Goal: Information Seeking & Learning: Understand process/instructions

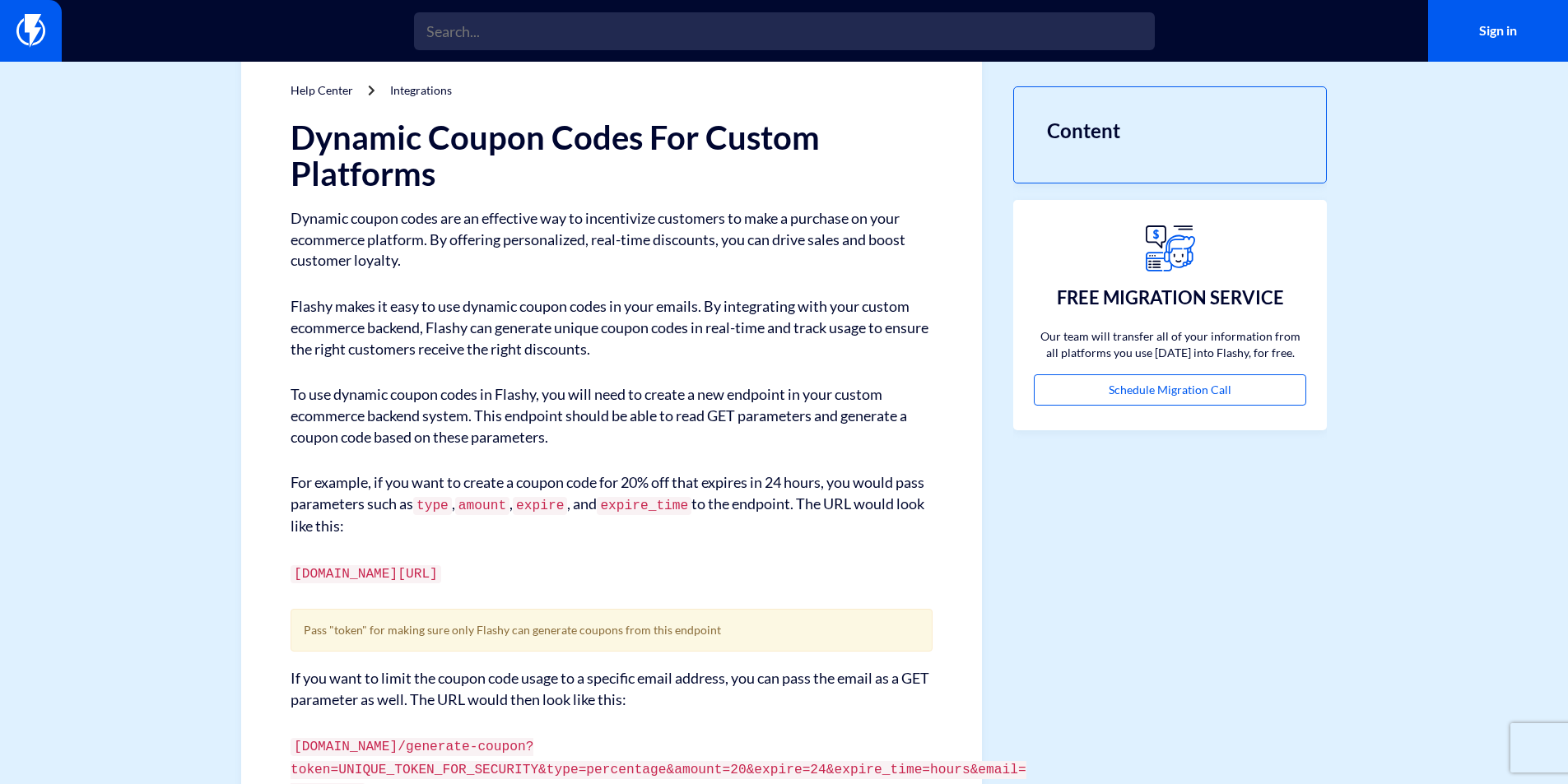
scroll to position [82, 0]
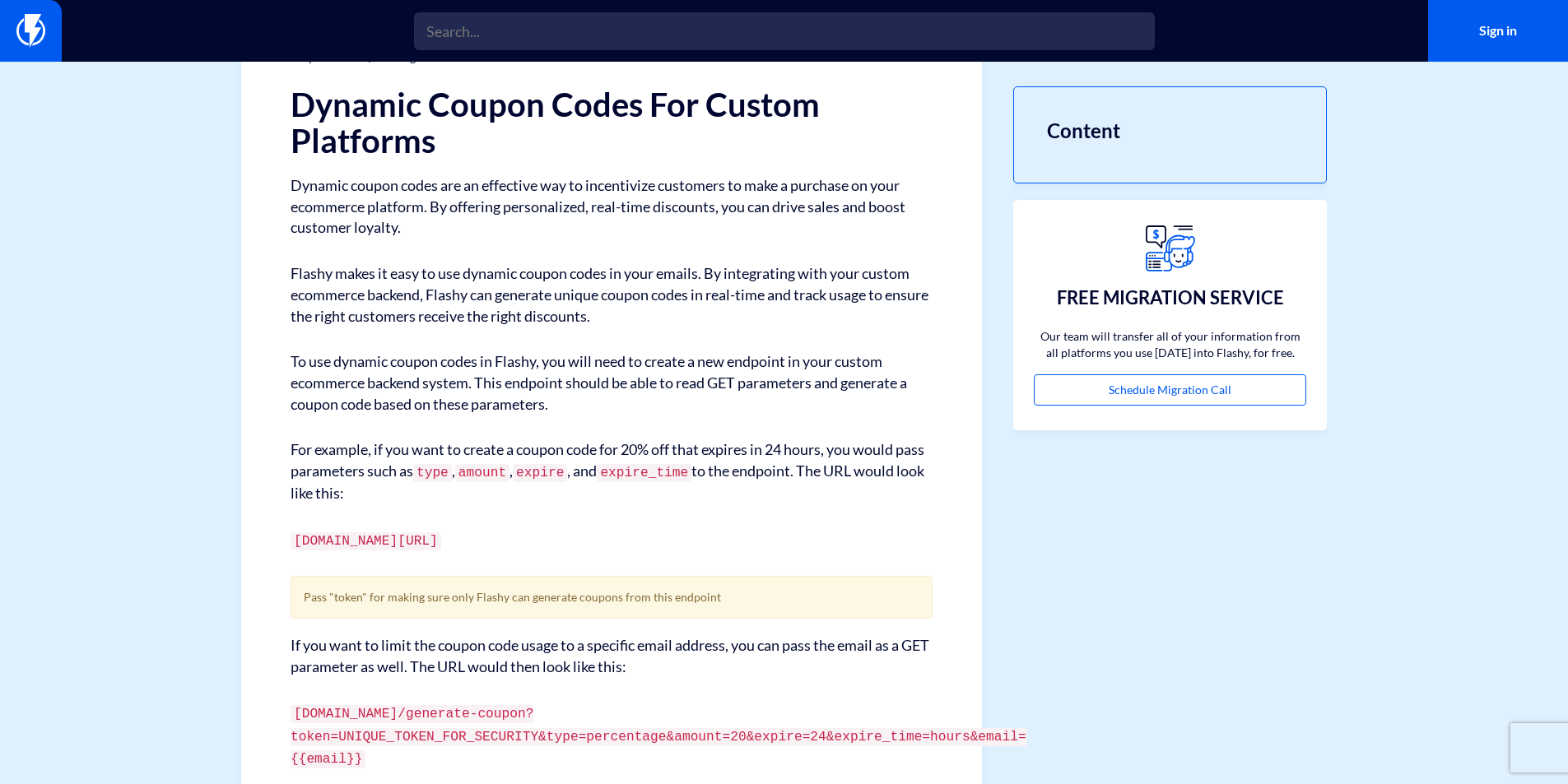
scroll to position [0, 0]
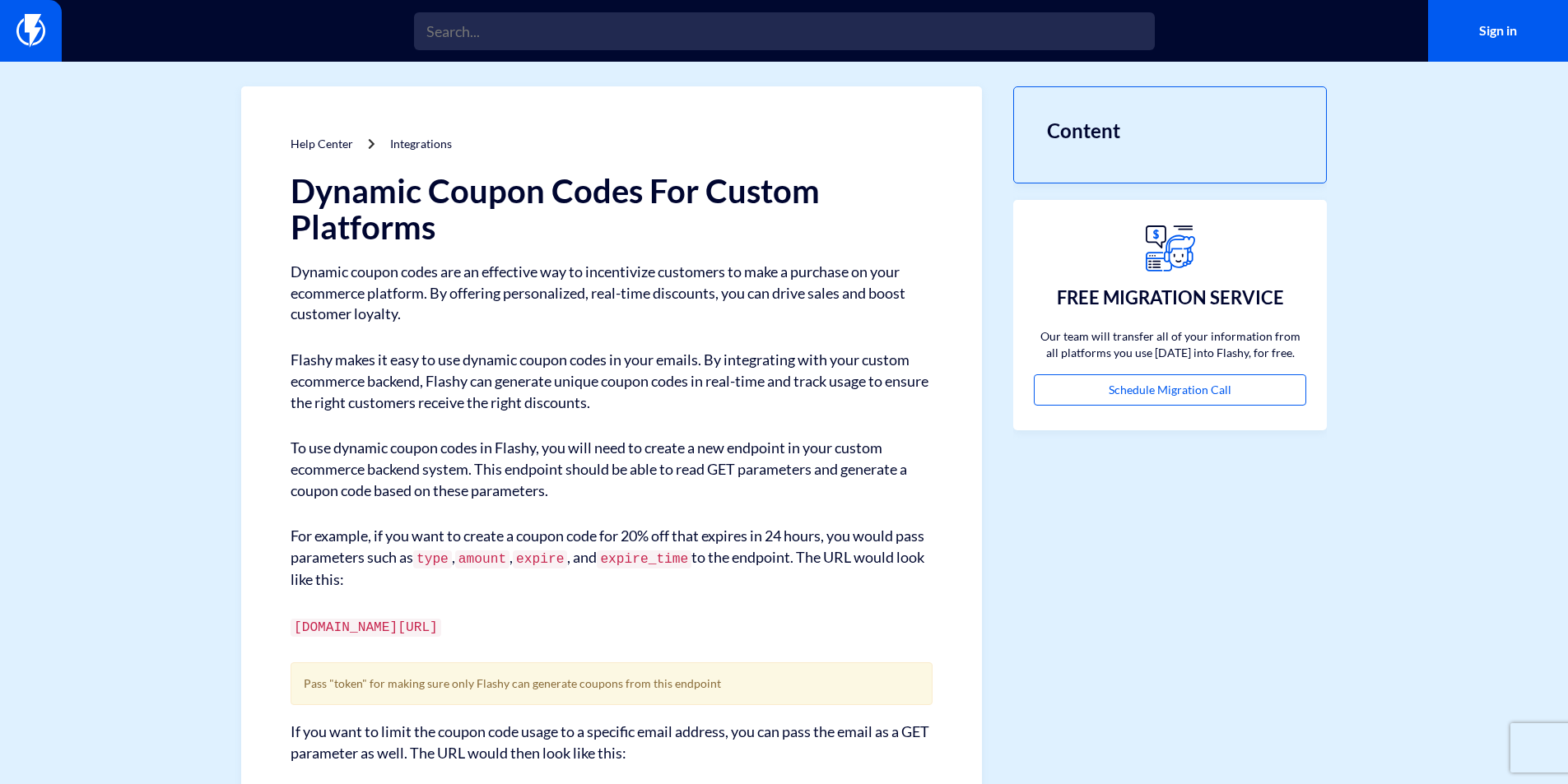
click at [441, 624] on code "[DOMAIN_NAME][URL]" at bounding box center [365, 627] width 150 height 18
drag, startPoint x: 461, startPoint y: 624, endPoint x: 504, endPoint y: 625, distance: 43.0
click at [441, 625] on code "[DOMAIN_NAME][URL]" at bounding box center [365, 627] width 150 height 18
copy code "generate-coupon"
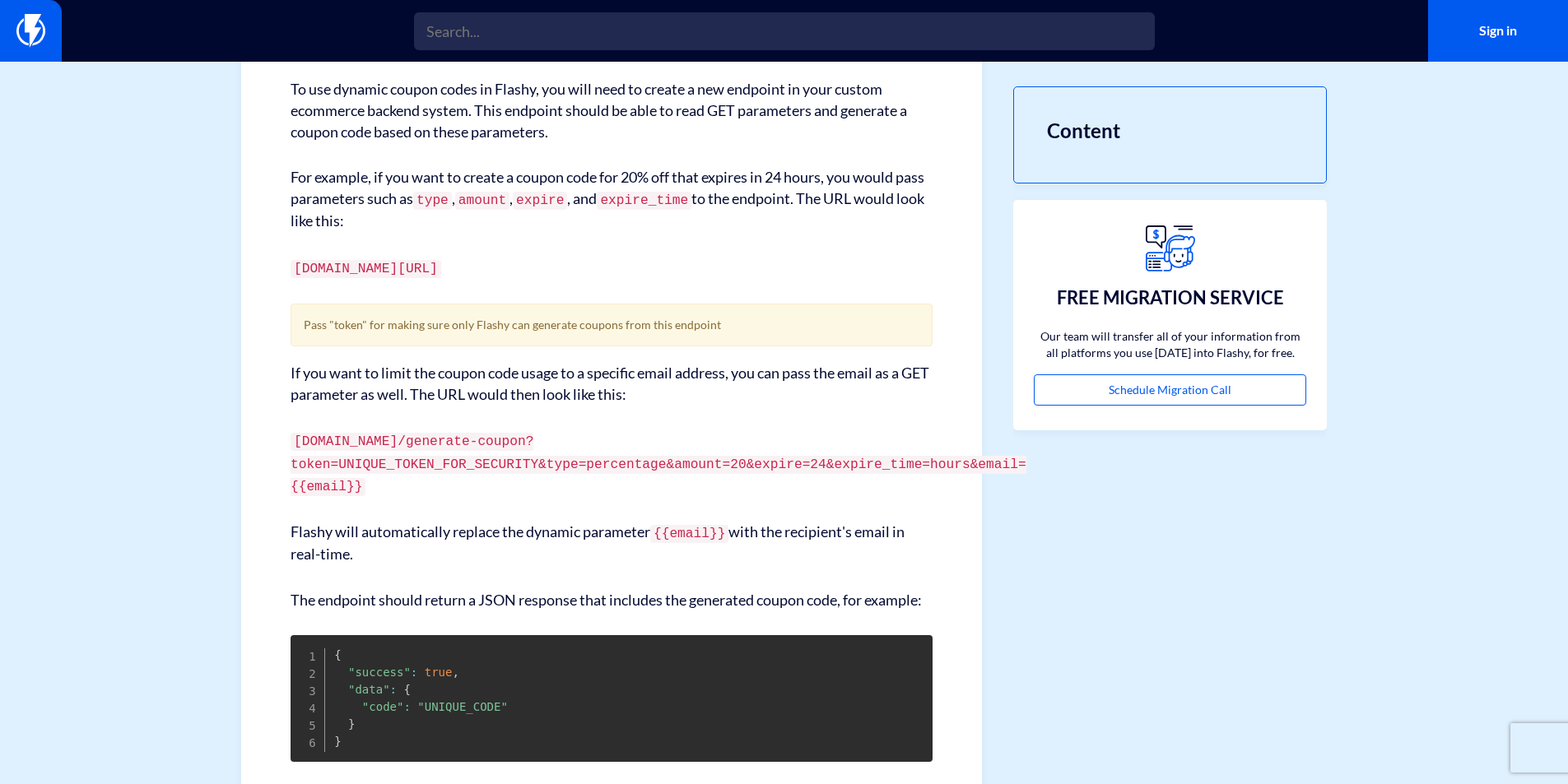
scroll to position [412, 0]
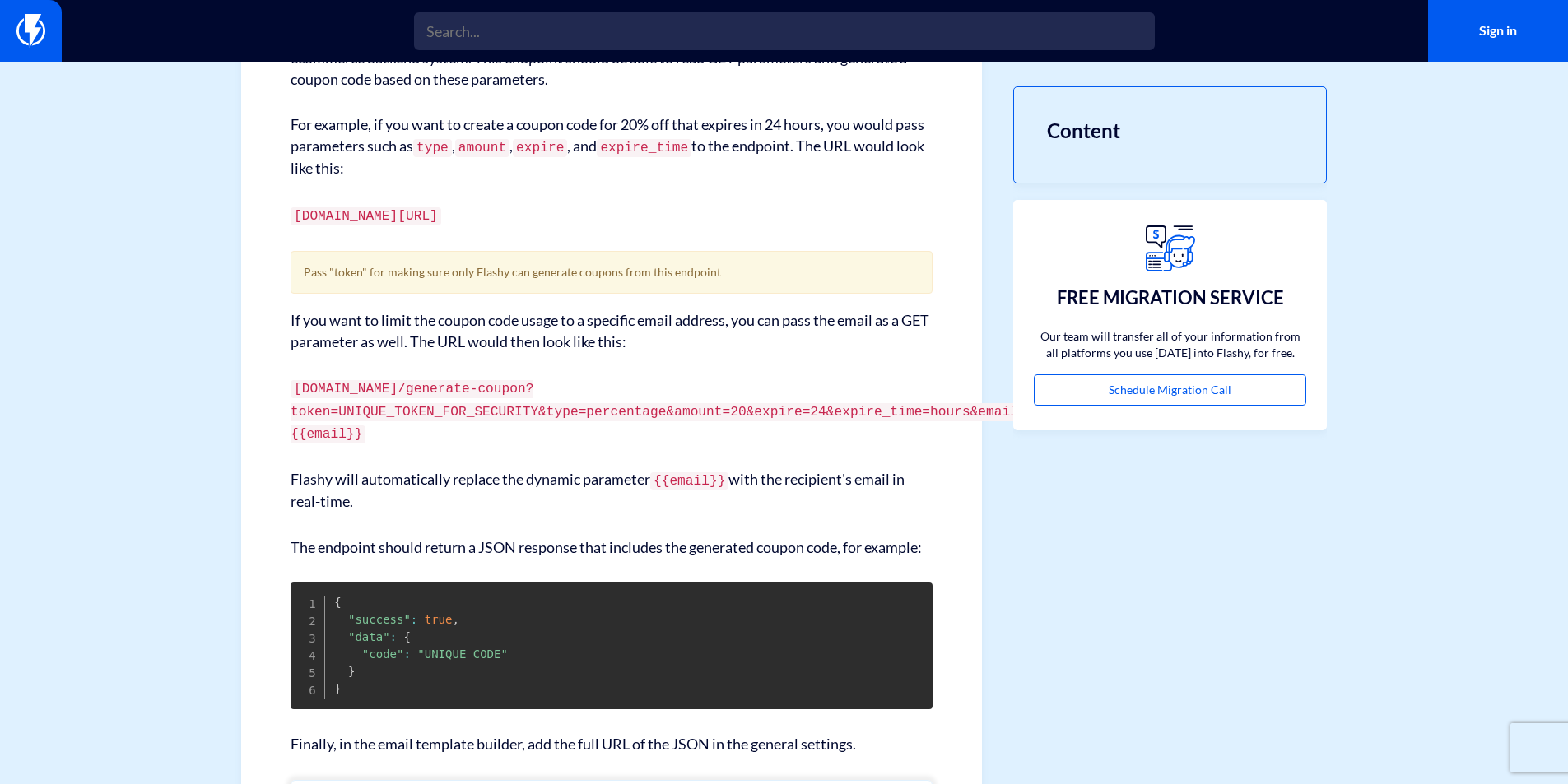
click at [572, 425] on code "[DOMAIN_NAME]/generate-coupon?token=UNIQUE_TOKEN_FOR_SECURITY&type=percentage&a…" at bounding box center [658, 411] width 736 height 62
copy code "percentage"
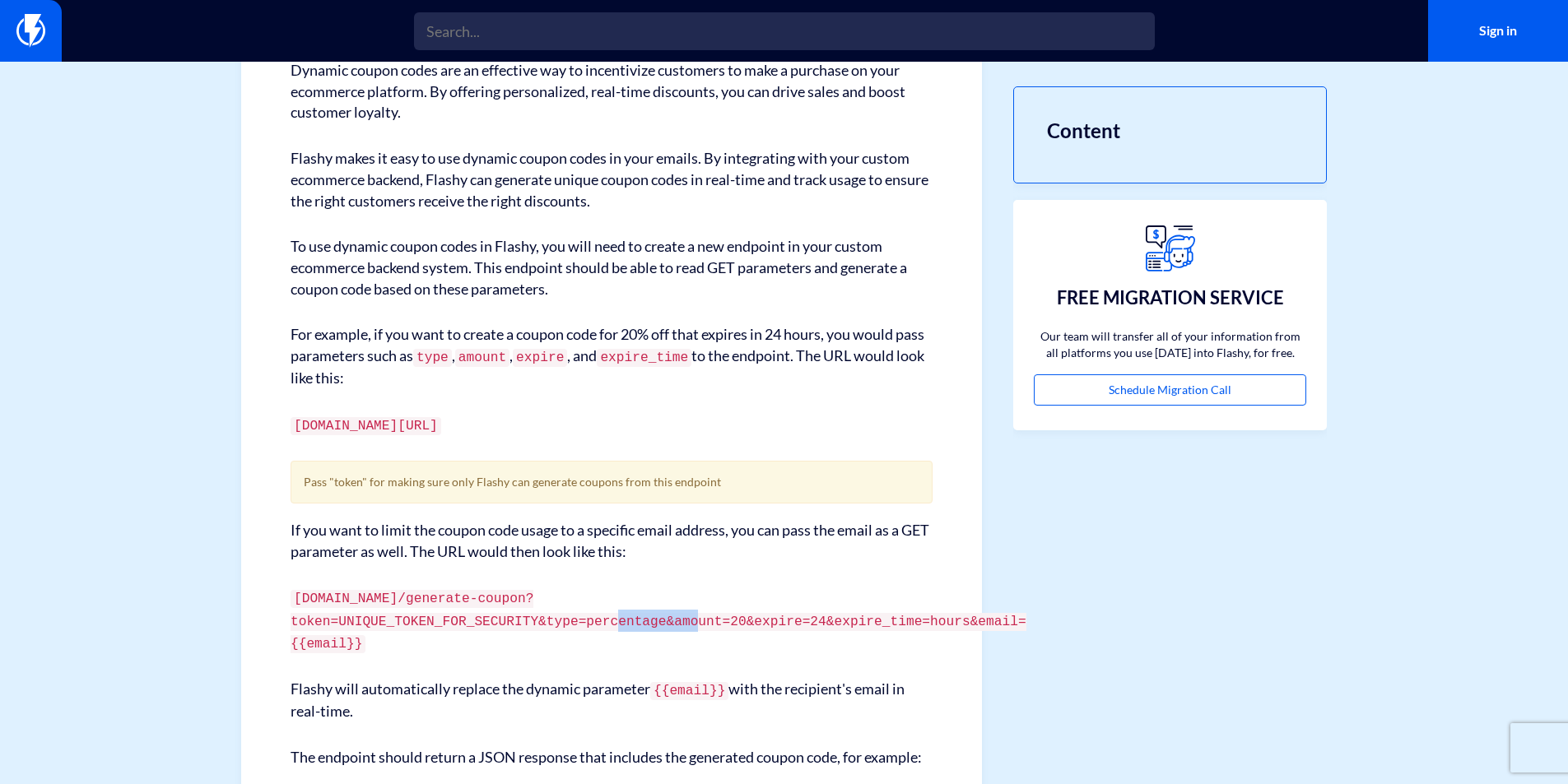
scroll to position [164, 0]
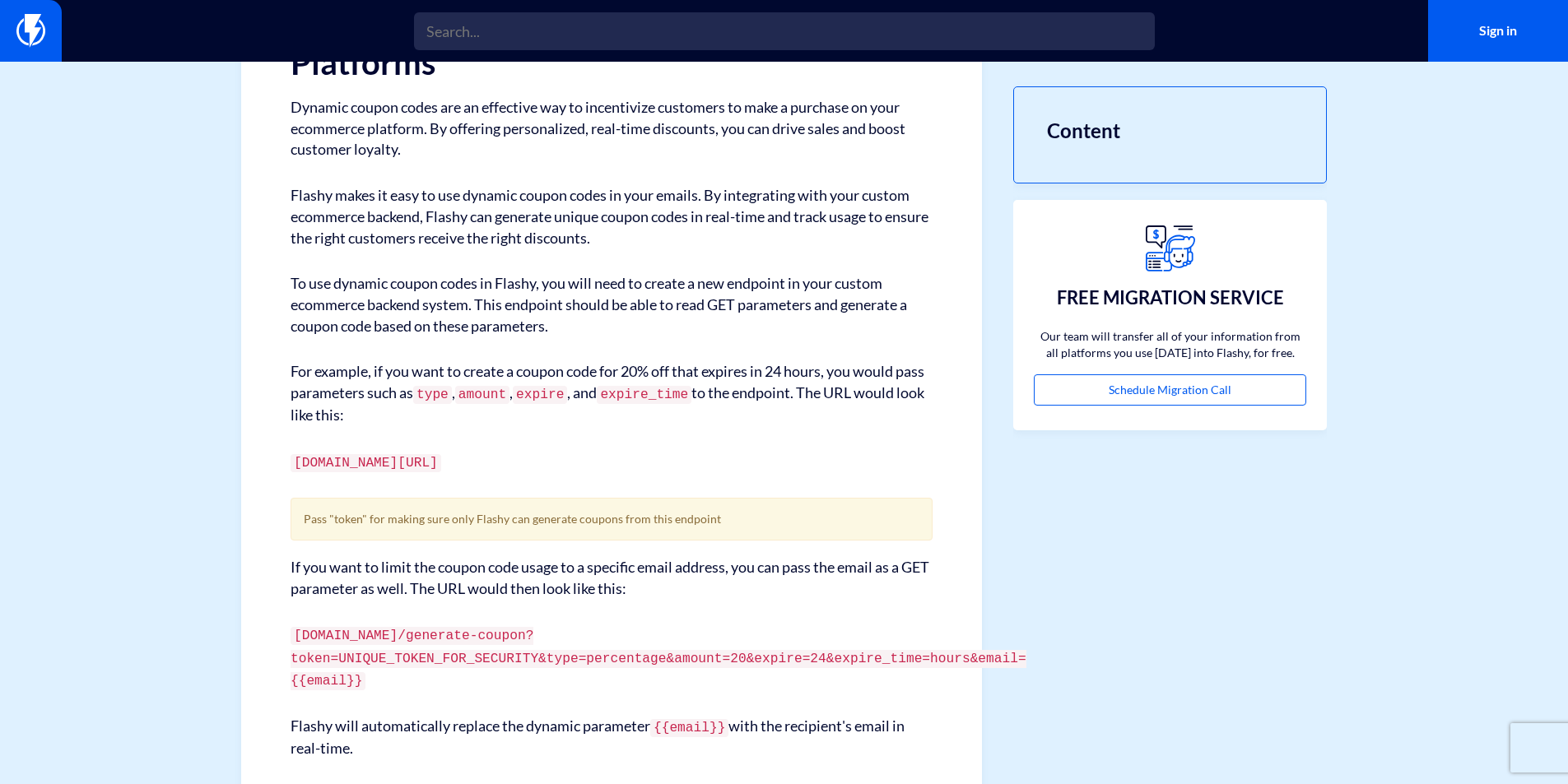
click at [452, 399] on code "type" at bounding box center [432, 395] width 39 height 18
copy code "type"
drag, startPoint x: 290, startPoint y: 370, endPoint x: 374, endPoint y: 415, distance: 95.3
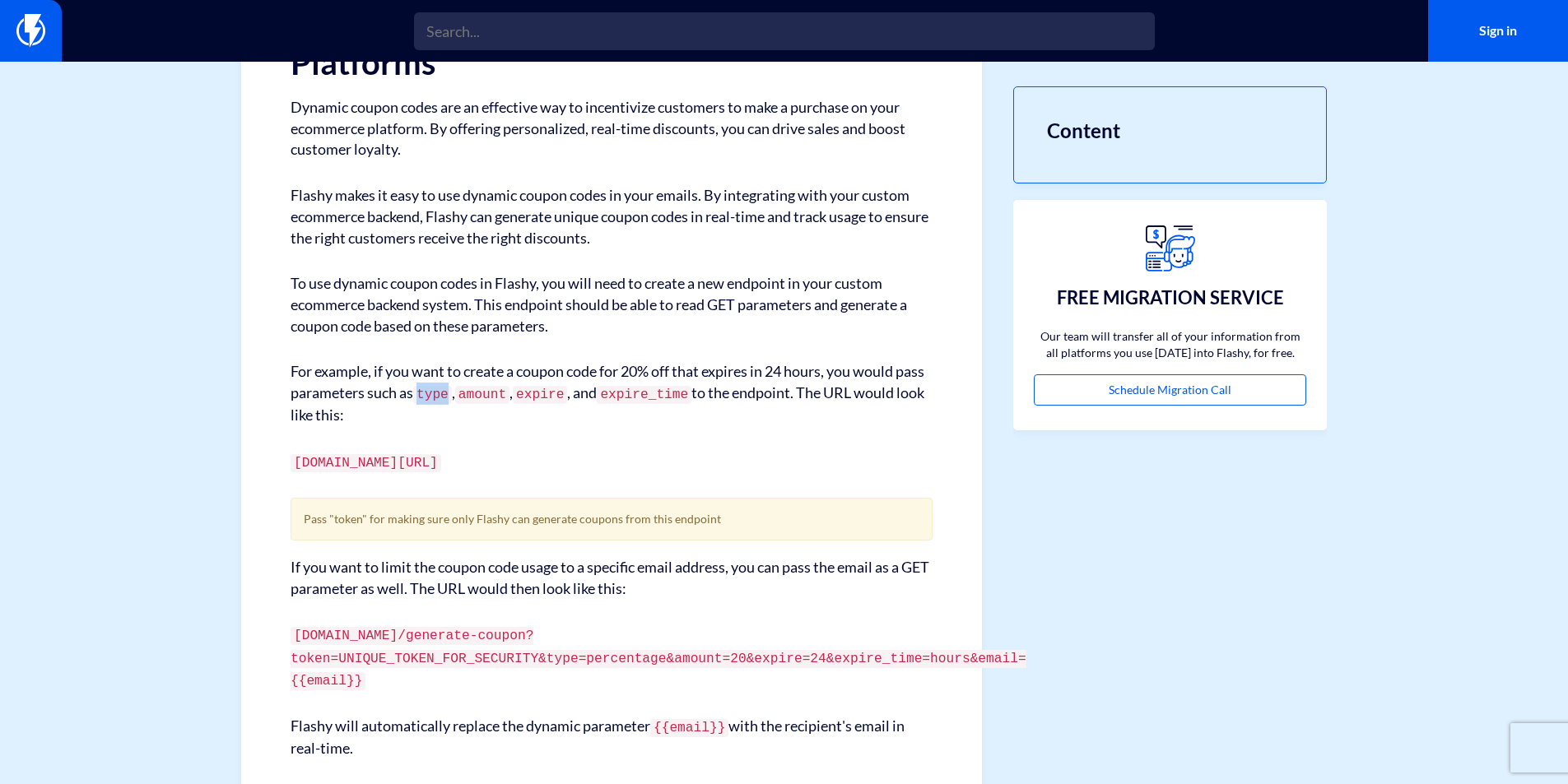
copy p "For example, if you want to create a coupon code for 20% off that expires in 24…"
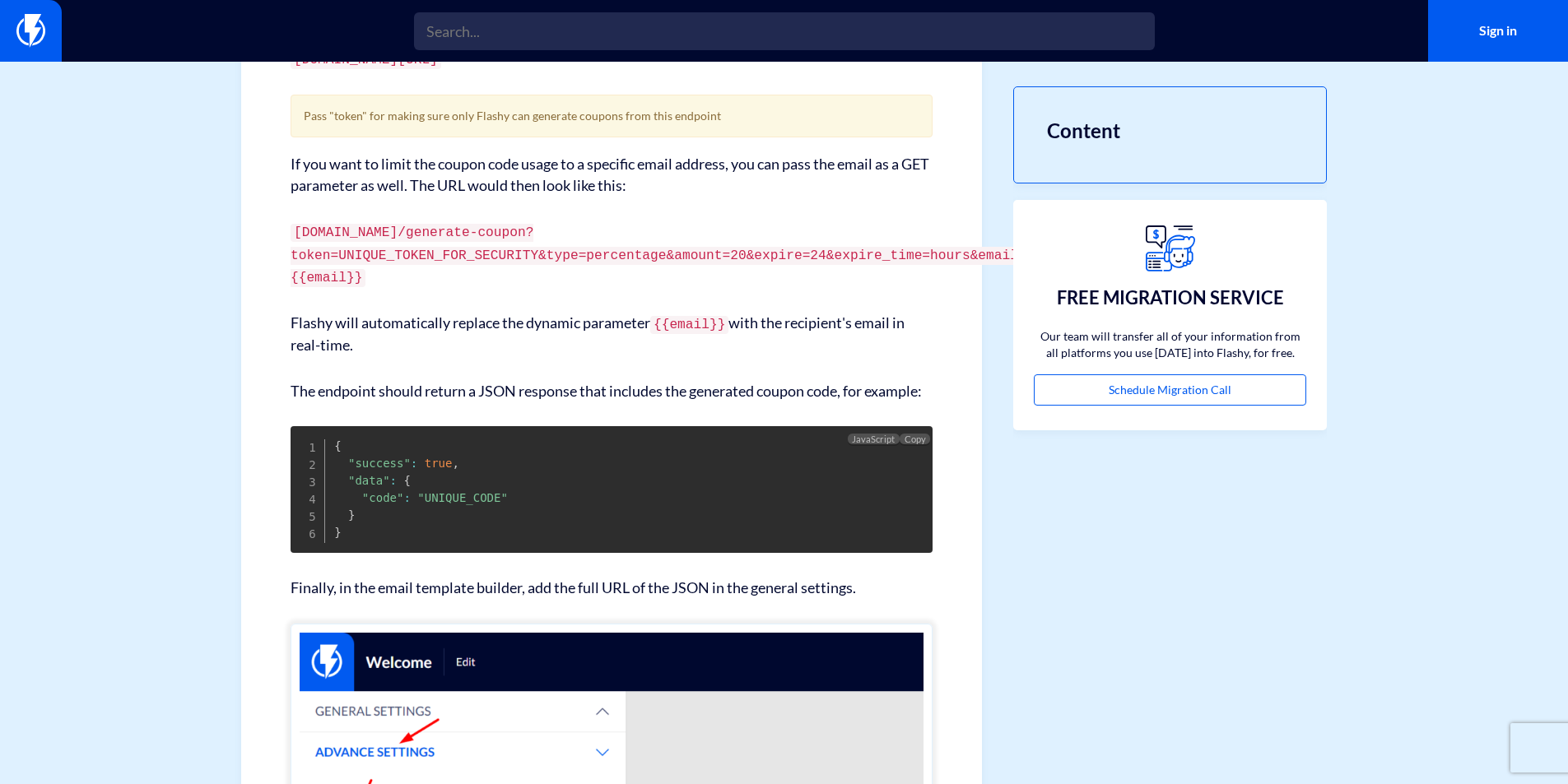
scroll to position [580, 0]
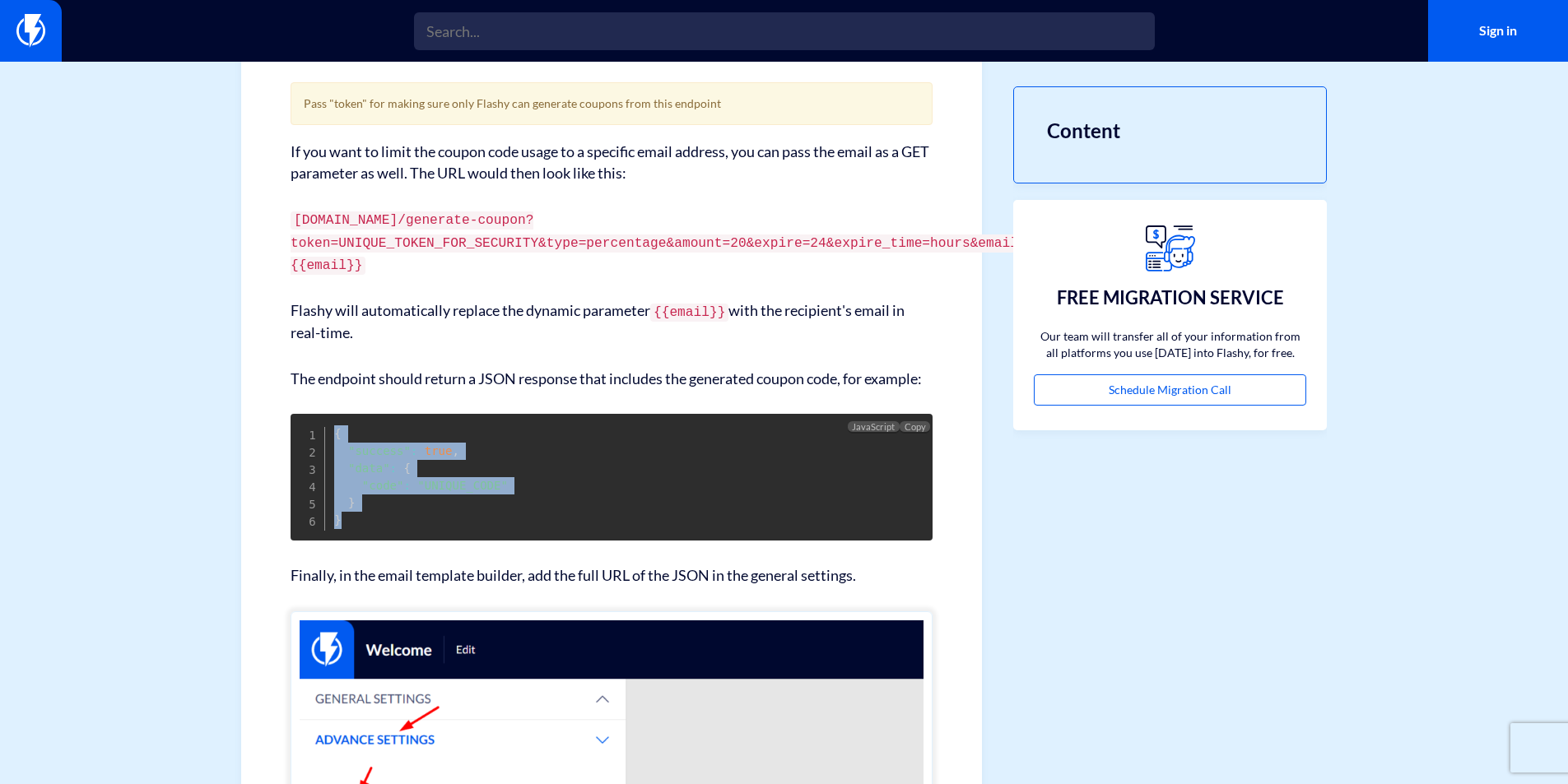
drag, startPoint x: 336, startPoint y: 449, endPoint x: 384, endPoint y: 530, distance: 94.2
click at [384, 530] on pre "{ "success" : true , "data" : { "code" : "UNIQUE_CODE" } }" at bounding box center [611, 477] width 642 height 127
copy code "{ "success" : true , "data" : { "code" : "UNIQUE_CODE" } }"
click at [370, 457] on span ""success"" at bounding box center [379, 451] width 62 height 13
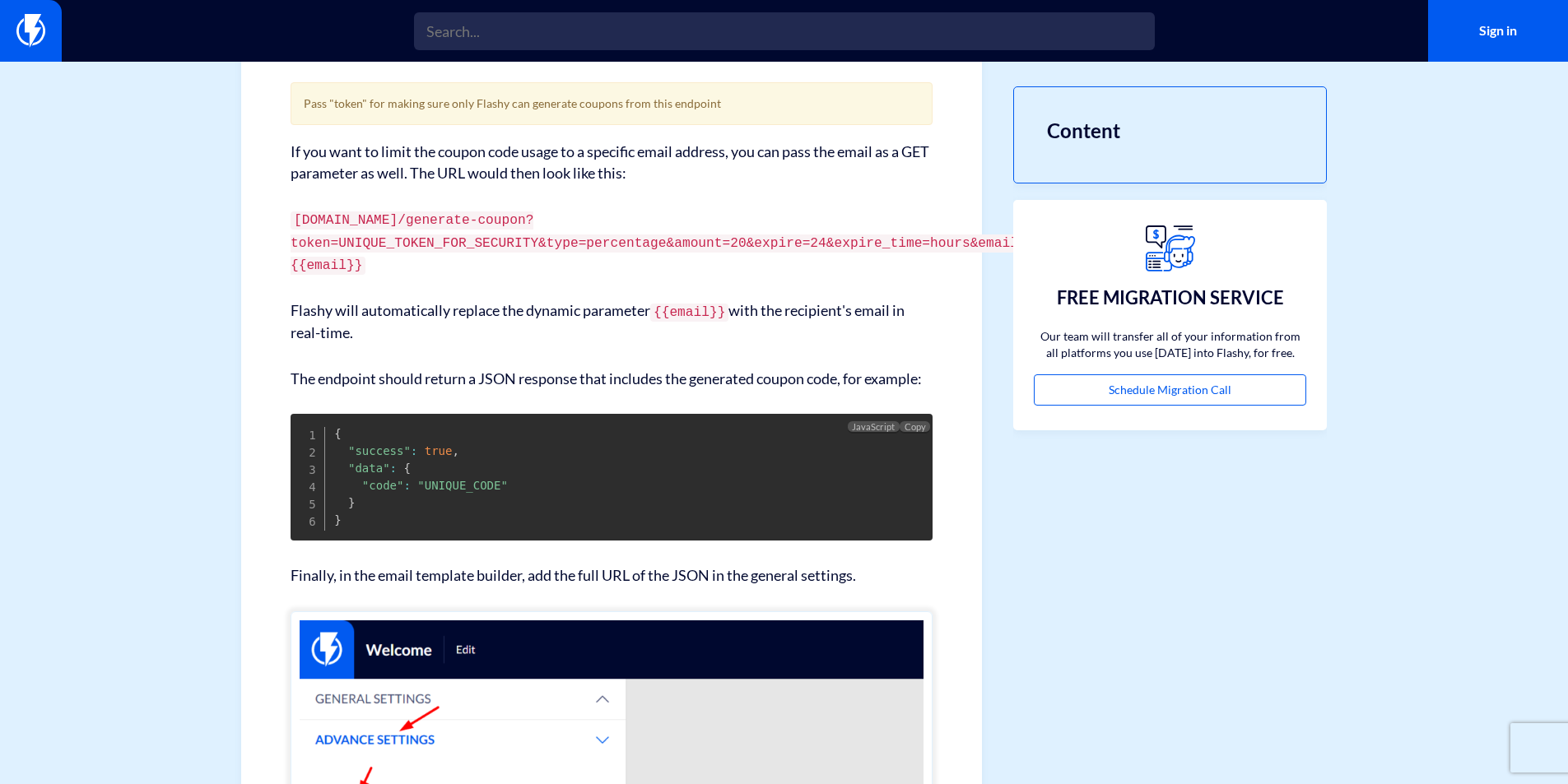
click at [367, 492] on span ""code"" at bounding box center [383, 486] width 42 height 13
copy span "code"
drag, startPoint x: 520, startPoint y: 257, endPoint x: 559, endPoint y: 257, distance: 39.0
click at [559, 257] on code "yourecommerce.com/generate-coupon?token=UNIQUE_TOKEN_FOR_SECURITY&type=percenta…" at bounding box center [658, 243] width 736 height 62
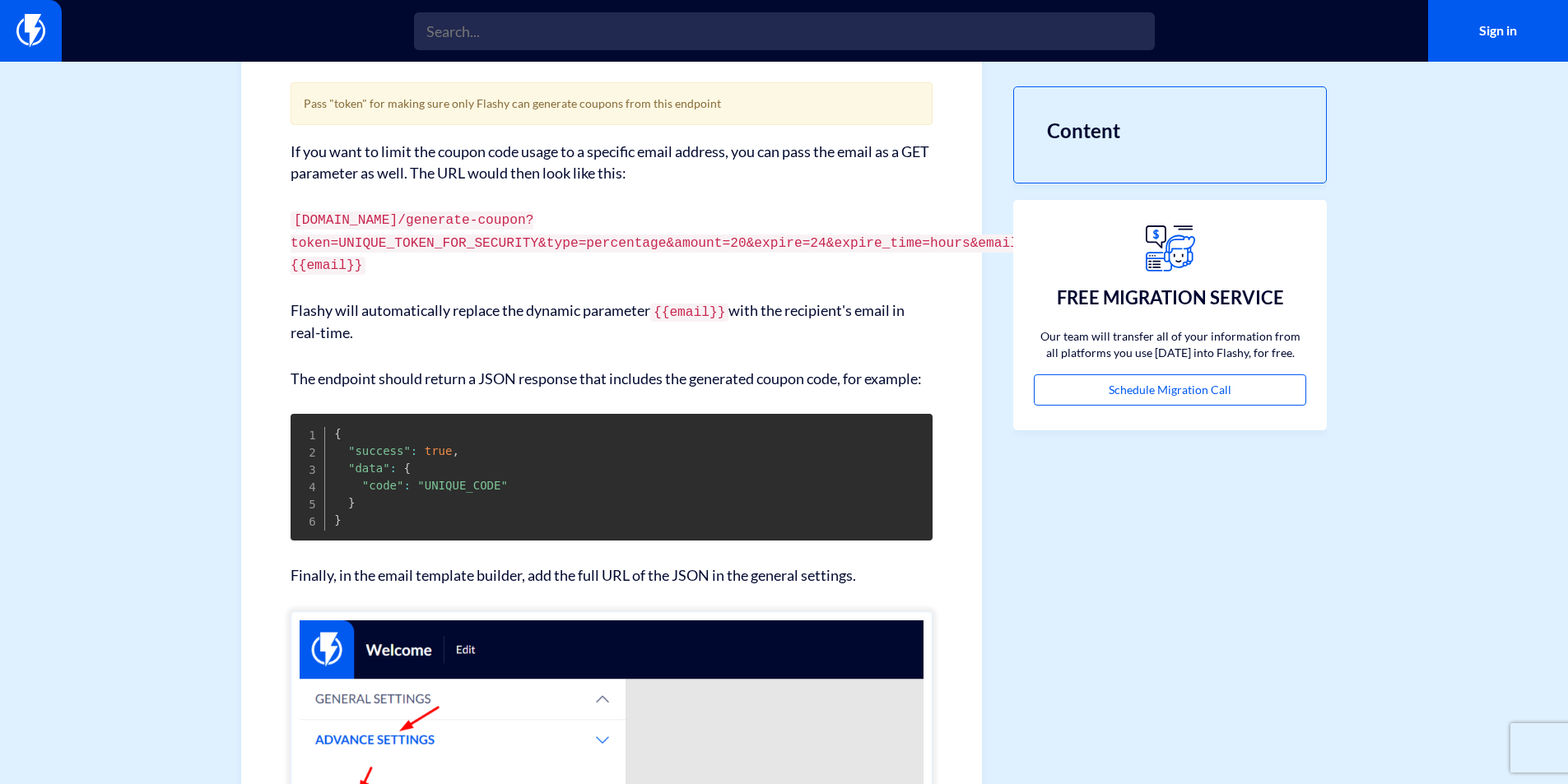
click at [388, 265] on code "yourecommerce.com/generate-coupon?token=UNIQUE_TOKEN_FOR_SECURITY&type=percenta…" at bounding box center [658, 243] width 736 height 62
click at [321, 259] on code "yourecommerce.com/generate-coupon?token=UNIQUE_TOKEN_FOR_SECURITY&type=percenta…" at bounding box center [658, 243] width 736 height 62
copy code "token"
click at [353, 261] on code "yourecommerce.com/generate-coupon?token=UNIQUE_TOKEN_FOR_SECURITY&type=percenta…" at bounding box center [658, 243] width 736 height 62
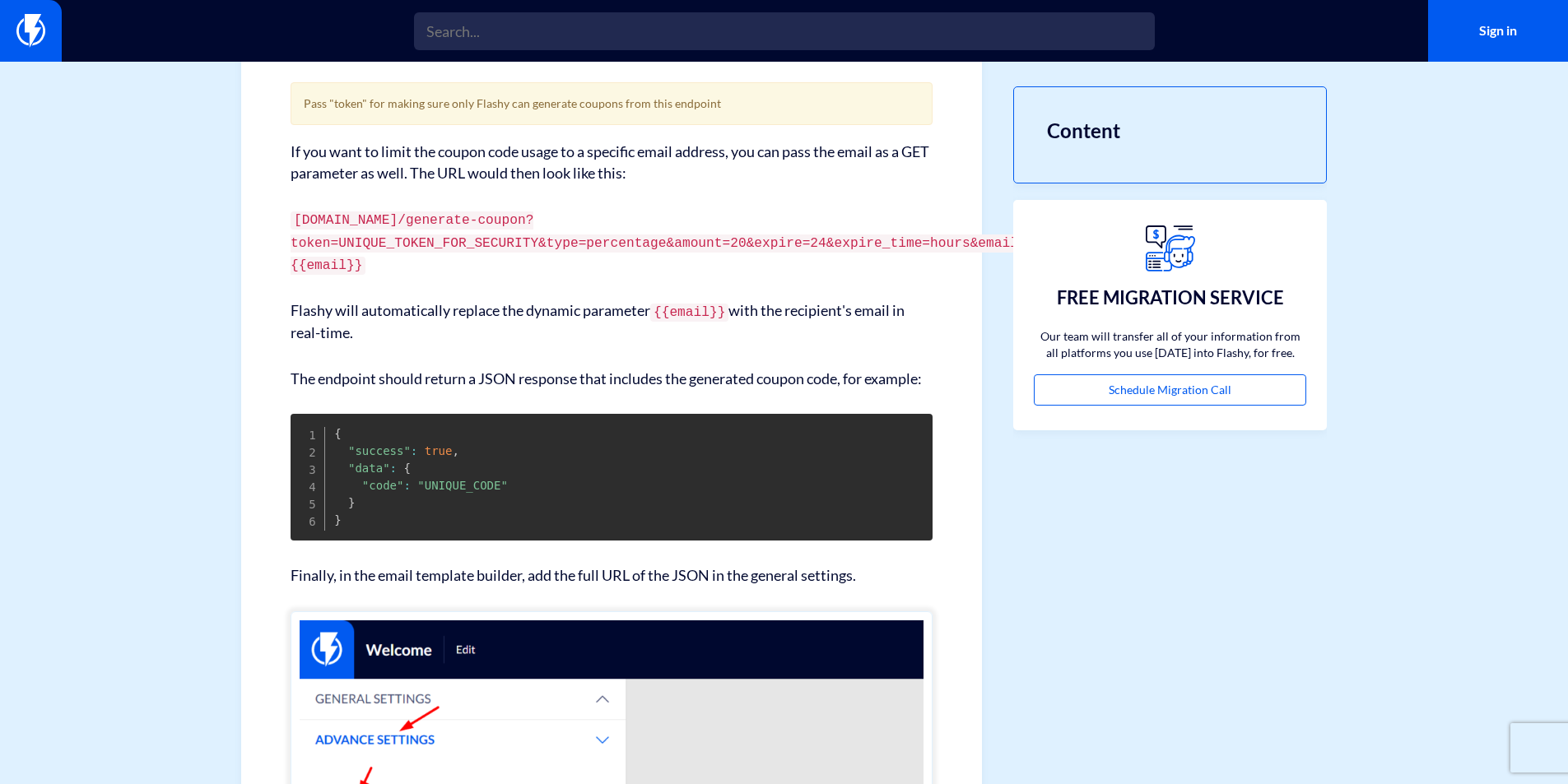
click at [297, 261] on code "yourecommerce.com/generate-coupon?token=UNIQUE_TOKEN_FOR_SECURITY&type=percenta…" at bounding box center [658, 243] width 736 height 62
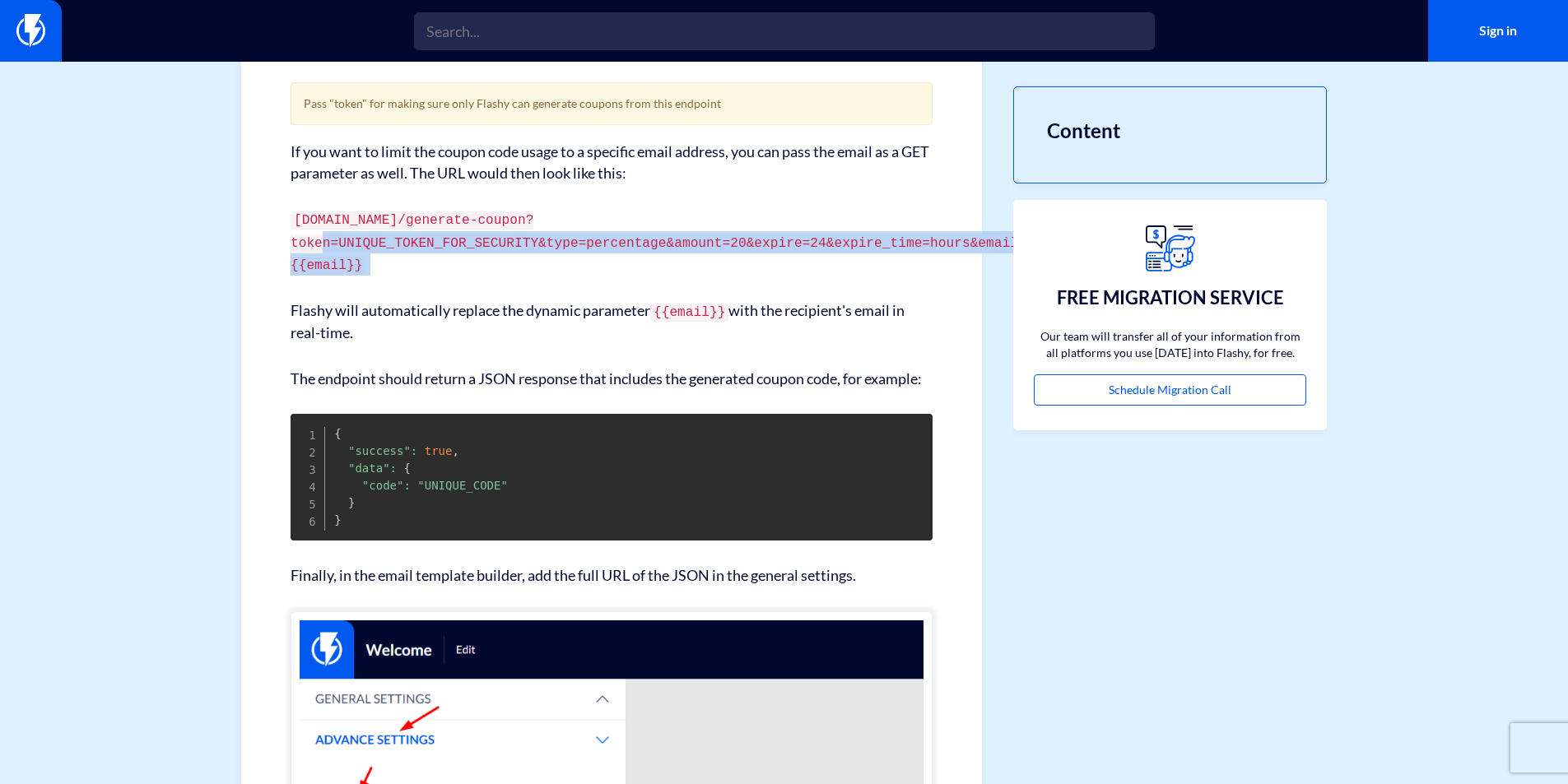
drag, startPoint x: 297, startPoint y: 261, endPoint x: 358, endPoint y: 281, distance: 64.2
click at [358, 274] on code "yourecommerce.com/generate-coupon?token=UNIQUE_TOKEN_FOR_SECURITY&type=percenta…" at bounding box center [658, 243] width 736 height 62
copy div "token=UNIQUE_TOKEN_FOR_SECURITY&type=percentage&amount=20&expire=24&expire_time…"
click at [597, 270] on p "yourecommerce.com/generate-coupon?token=UNIQUE_TOKEN_FOR_SECURITY&type=percenta…" at bounding box center [611, 241] width 642 height 67
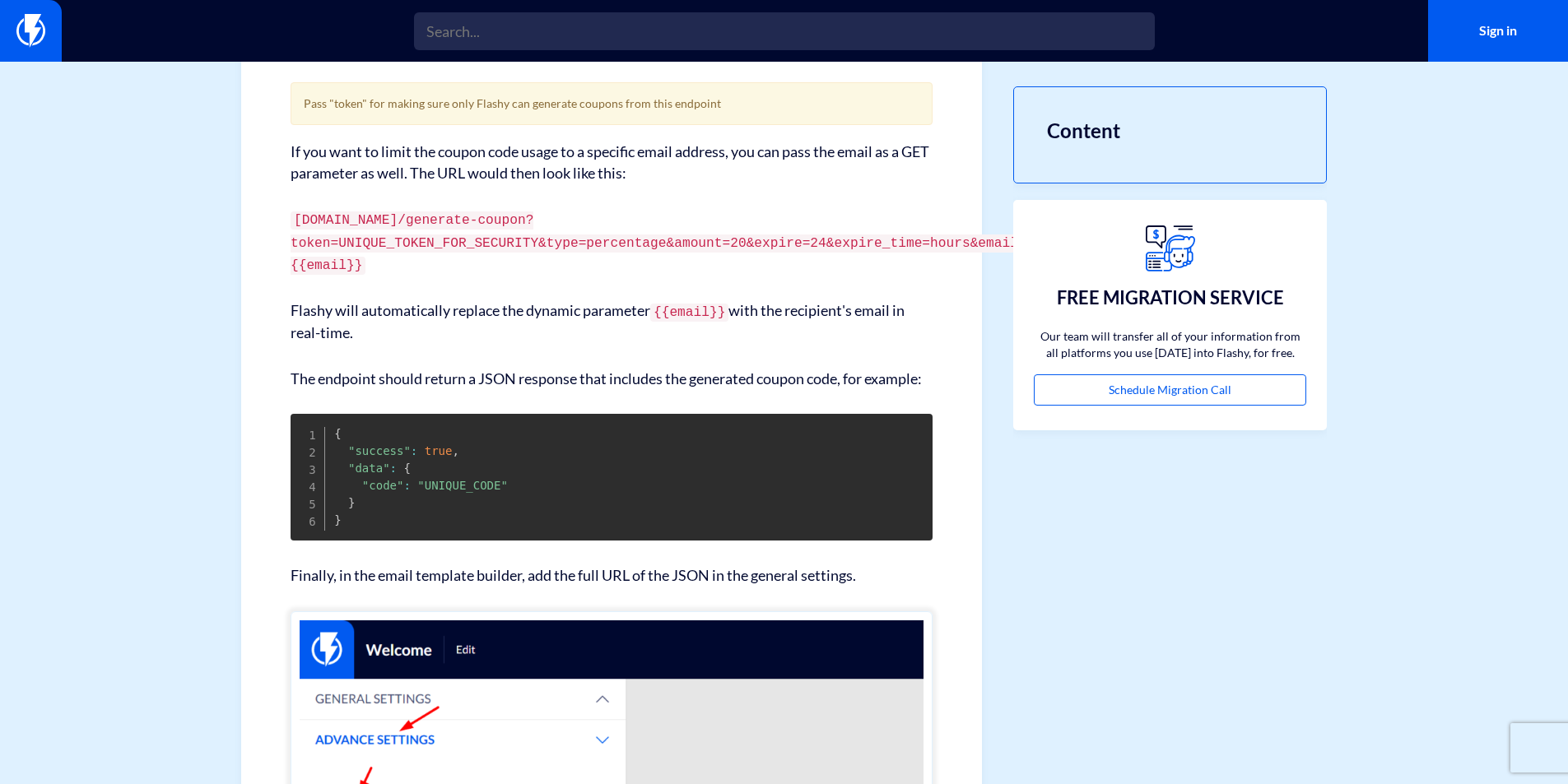
click at [597, 270] on p "yourecommerce.com/generate-coupon?token=UNIQUE_TOKEN_FOR_SECURITY&type=percenta…" at bounding box center [611, 241] width 642 height 67
click at [592, 261] on code "yourecommerce.com/generate-coupon?token=UNIQUE_TOKEN_FOR_SECURITY&type=percenta…" at bounding box center [658, 243] width 736 height 62
copy code "percentage"
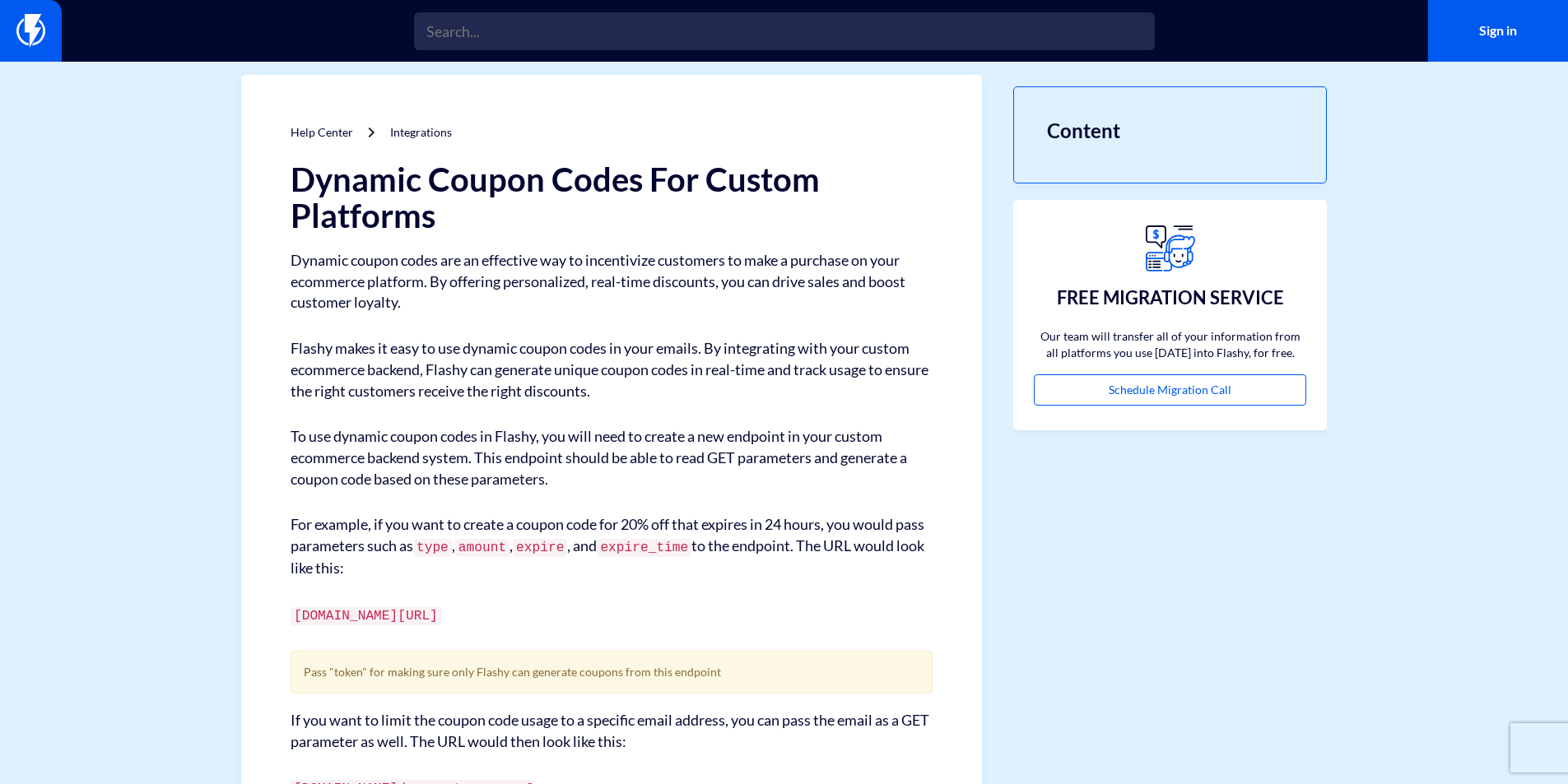
scroll to position [0, 0]
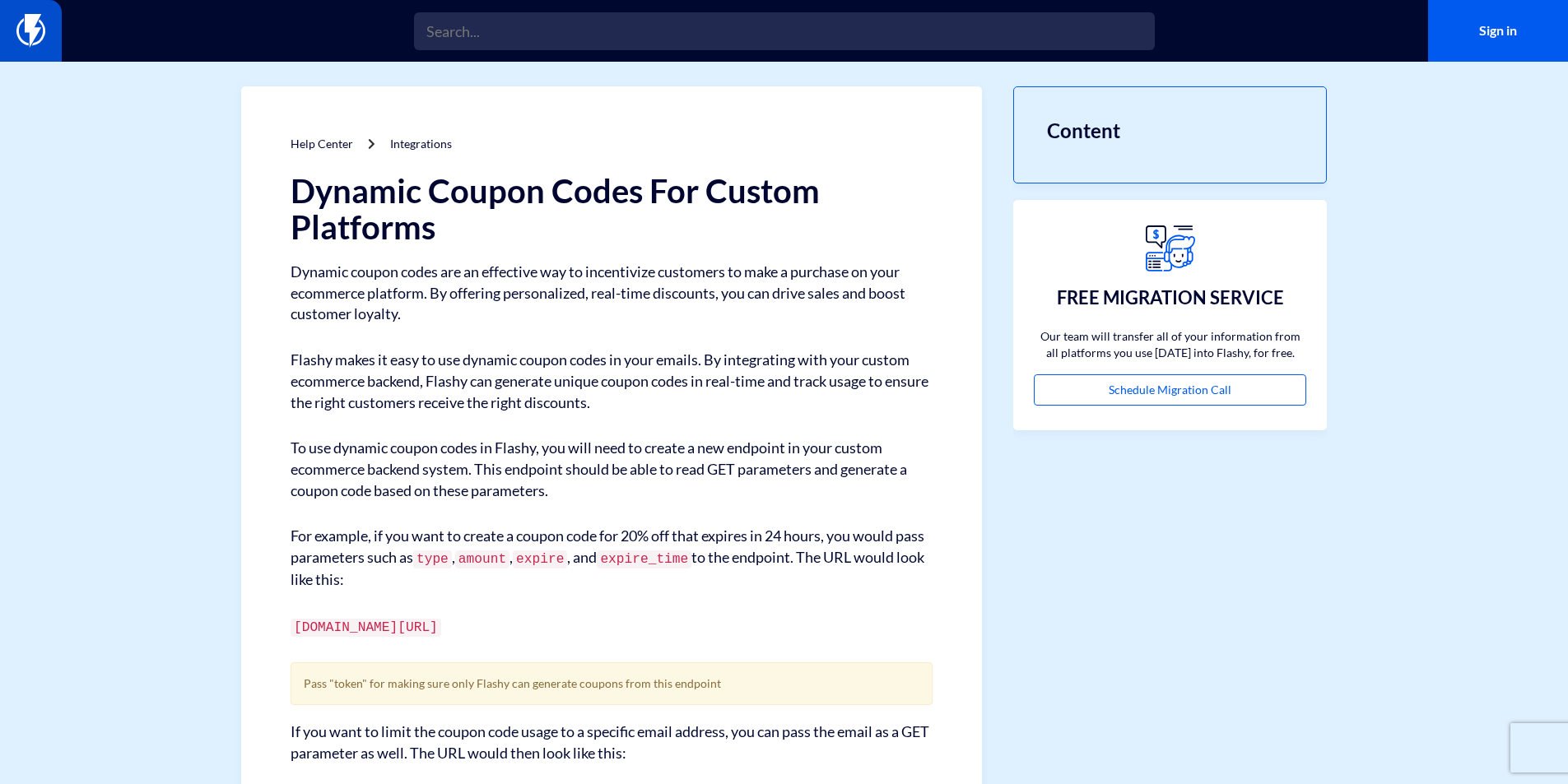
click at [39, 22] on img at bounding box center [30, 30] width 28 height 33
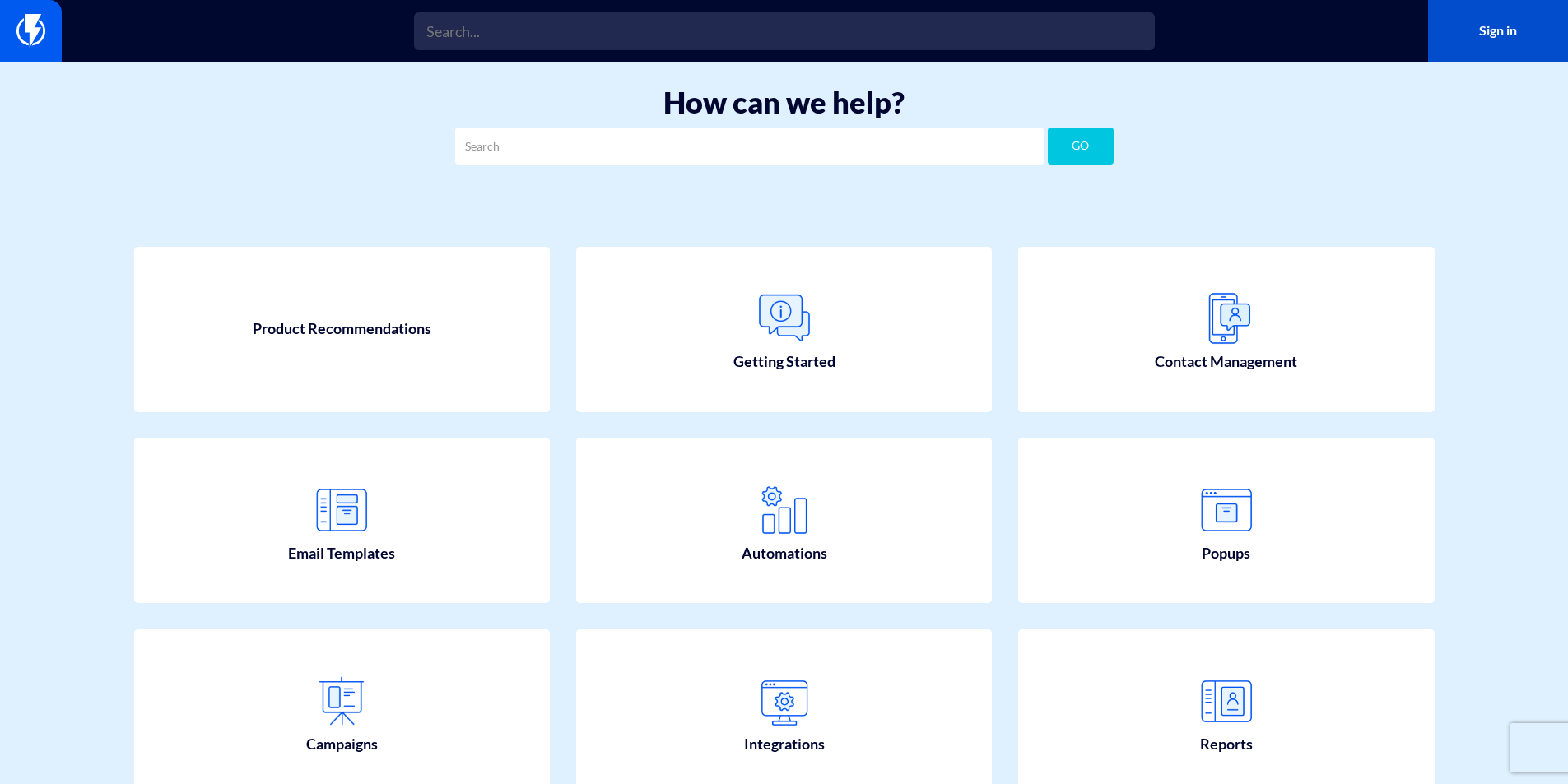
click at [1464, 36] on link "Sign in" at bounding box center [1498, 30] width 140 height 61
